Goal: Task Accomplishment & Management: Complete application form

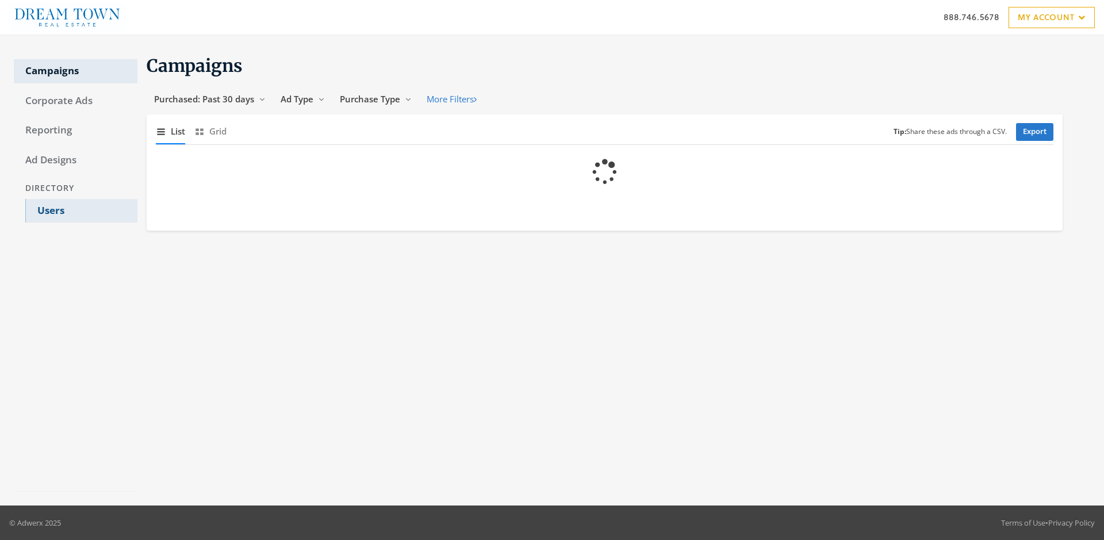
click at [81, 211] on link "Users" at bounding box center [81, 211] width 112 height 24
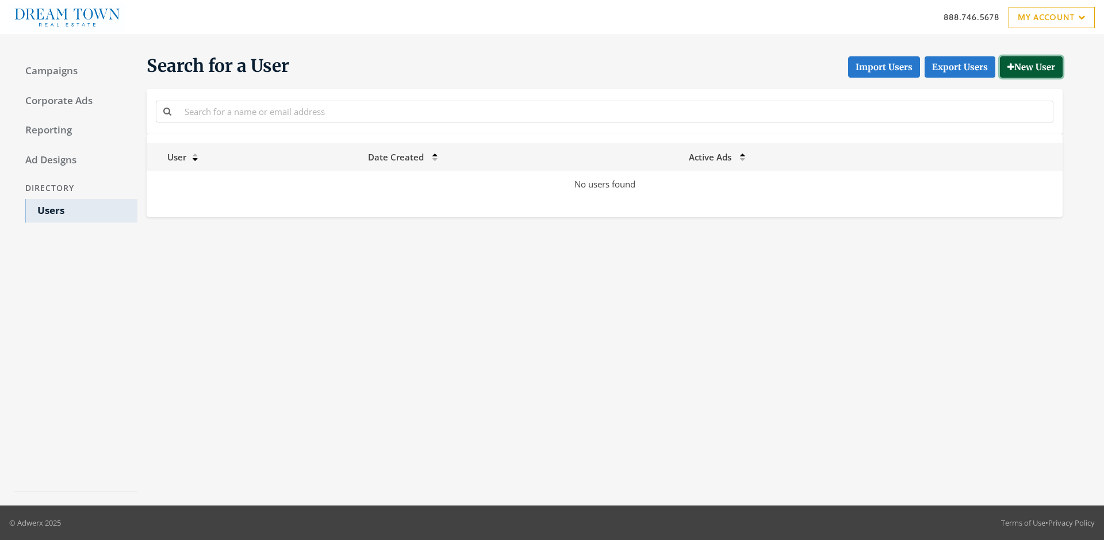
click at [1030, 67] on button "New User" at bounding box center [1031, 66] width 63 height 21
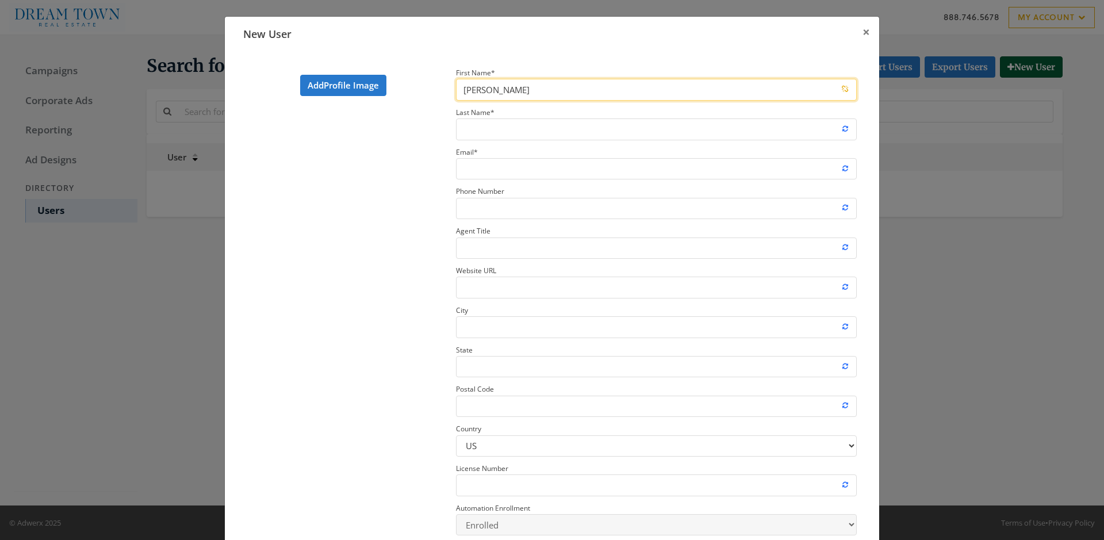
type input "[PERSON_NAME]"
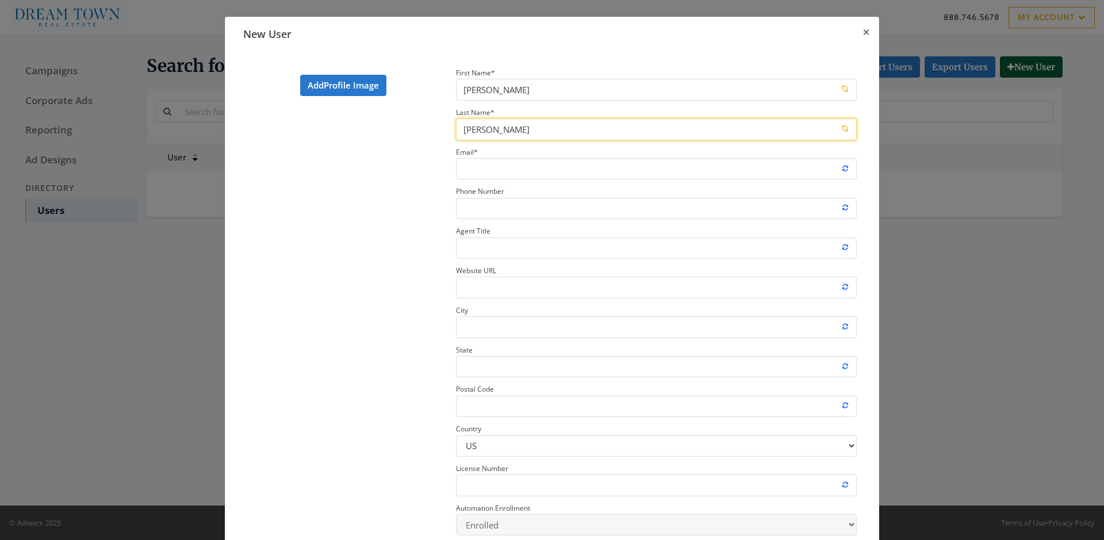
type input "[PERSON_NAME]"
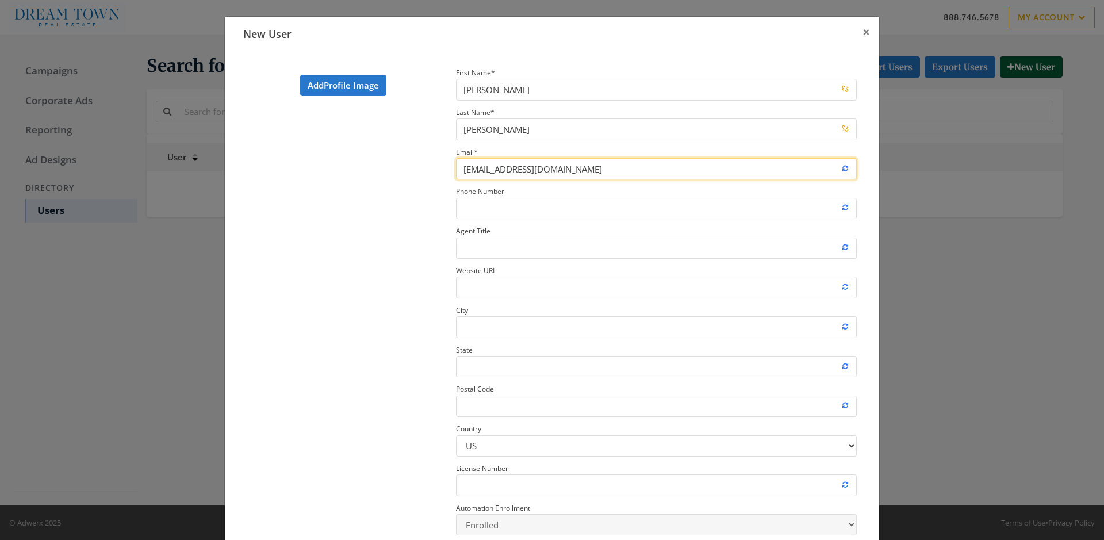
type input "[EMAIL_ADDRESS][DOMAIN_NAME]"
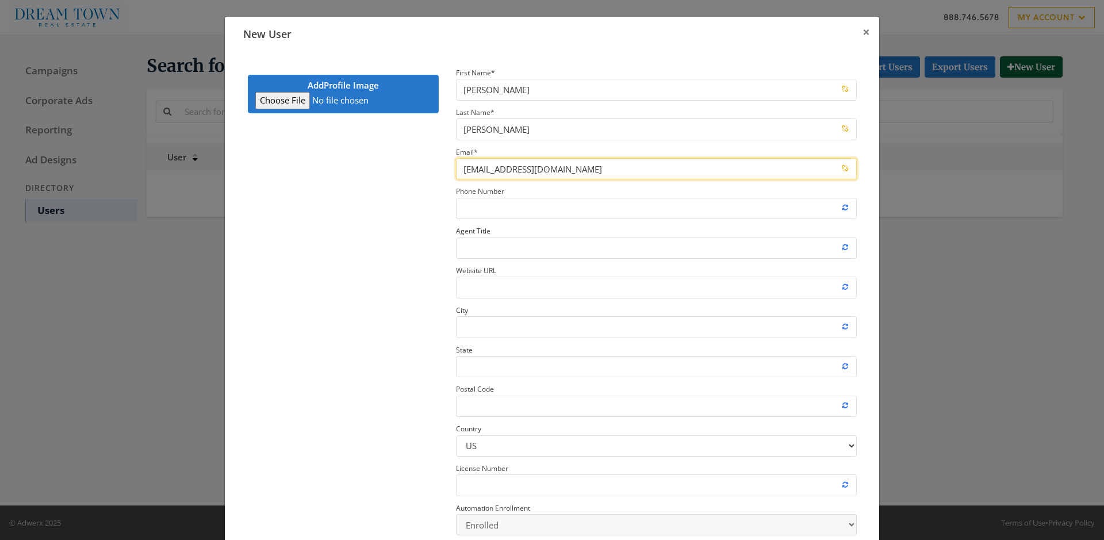
type input "C:\fakepath\download.jpeg"
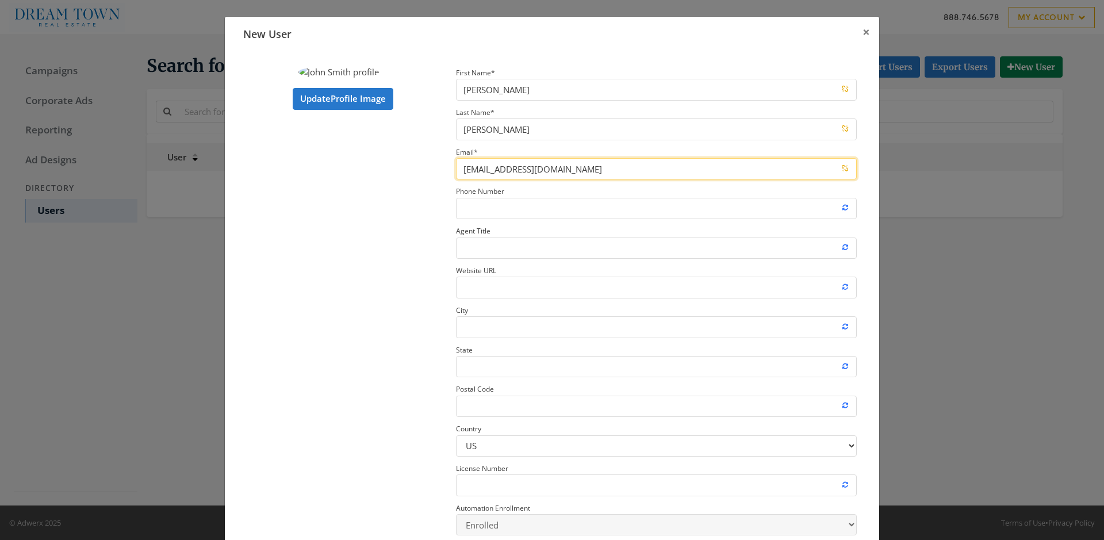
type input "[EMAIL_ADDRESS][DOMAIN_NAME]"
